Goal: Task Accomplishment & Management: Manage account settings

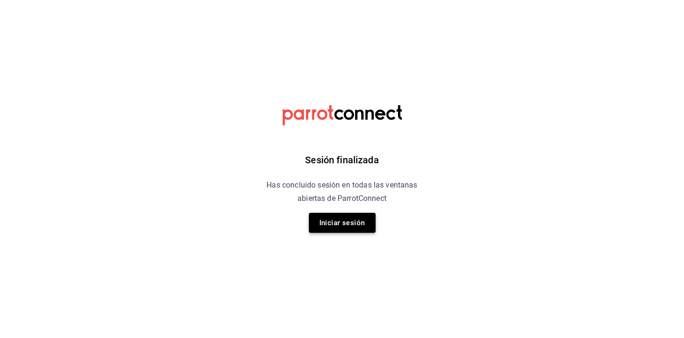
click at [358, 227] on button "Iniciar sesión" at bounding box center [342, 223] width 67 height 20
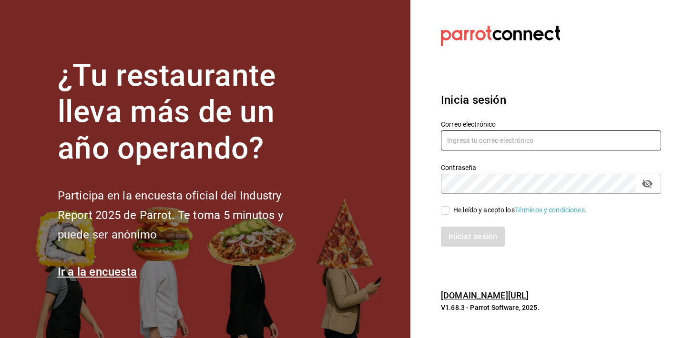
type input "parcecomidacolombiana@gmail.com"
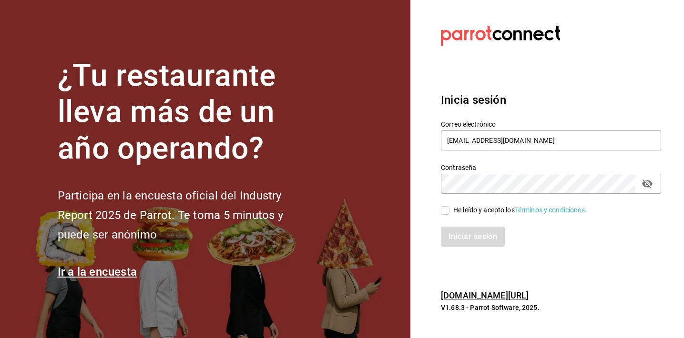
click at [458, 211] on div "He leído y acepto los Términos y condiciones." at bounding box center [519, 210] width 133 height 10
click at [449, 211] on input "He leído y acepto los Términos y condiciones." at bounding box center [445, 210] width 9 height 9
checkbox input "true"
click at [454, 236] on button "Iniciar sesión" at bounding box center [473, 237] width 65 height 20
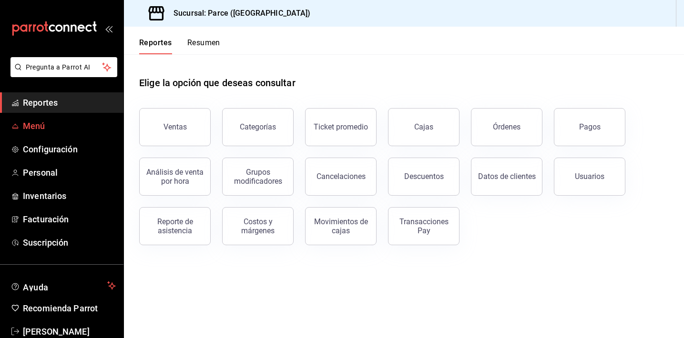
click at [24, 125] on span "Menú" at bounding box center [69, 126] width 93 height 13
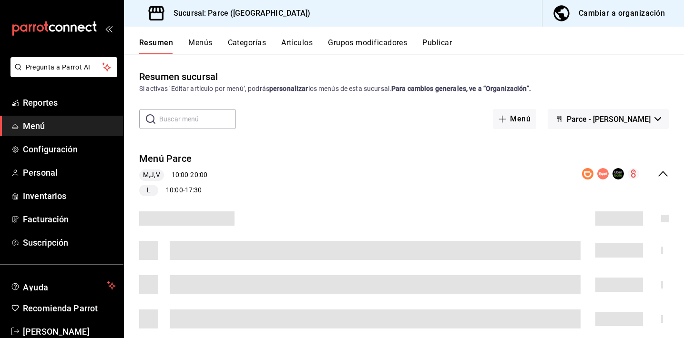
click at [201, 45] on button "Menús" at bounding box center [200, 46] width 24 height 16
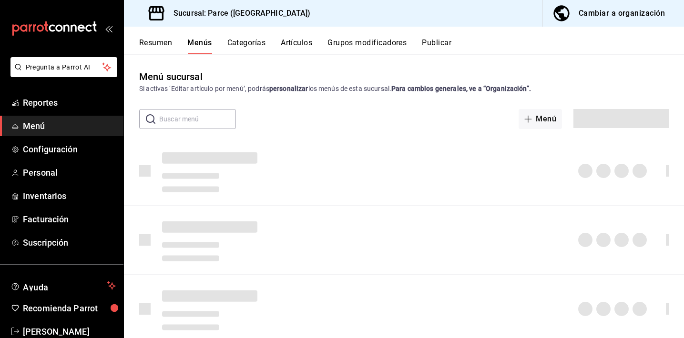
click at [199, 44] on button "Menús" at bounding box center [199, 46] width 24 height 16
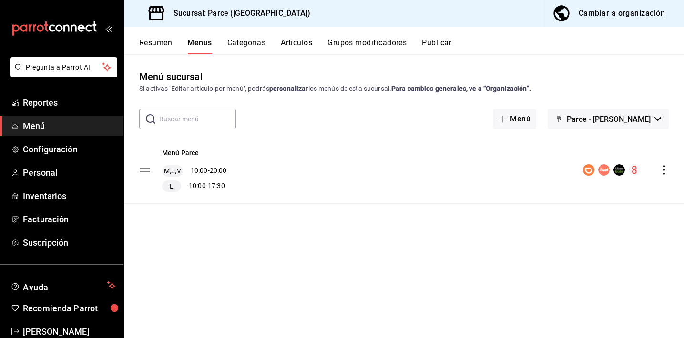
click at [662, 172] on icon "actions" at bounding box center [664, 170] width 10 height 10
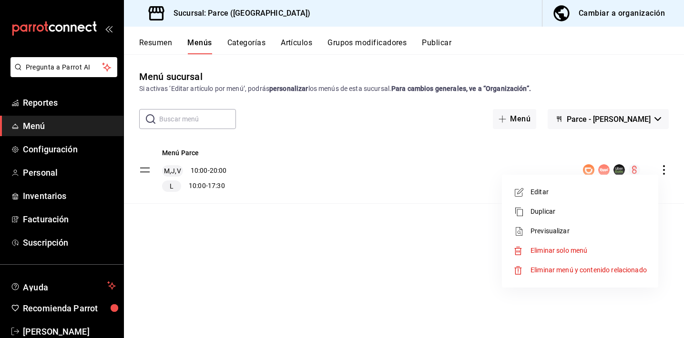
click at [542, 196] on span "Editar" at bounding box center [588, 192] width 116 height 10
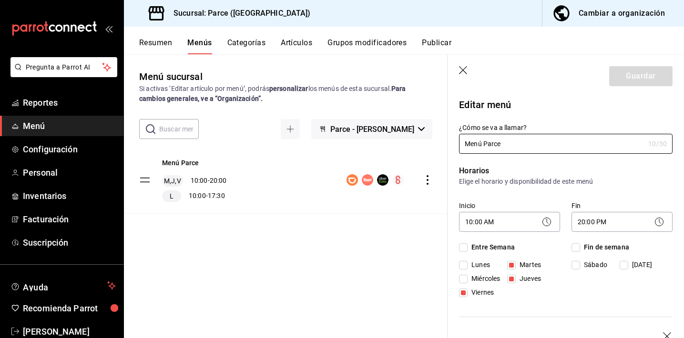
click at [463, 266] on input "Lunes" at bounding box center [463, 265] width 9 height 9
checkbox input "true"
click at [463, 278] on input "Miércoles" at bounding box center [463, 279] width 9 height 9
checkbox input "true"
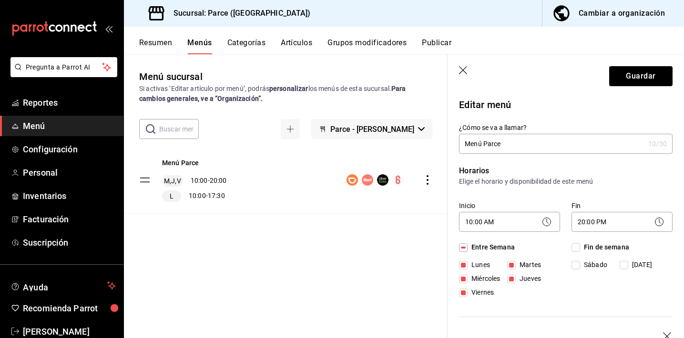
click at [512, 276] on input "Jueves" at bounding box center [511, 279] width 9 height 9
checkbox input "false"
click at [622, 76] on button "Guardar" at bounding box center [640, 76] width 63 height 20
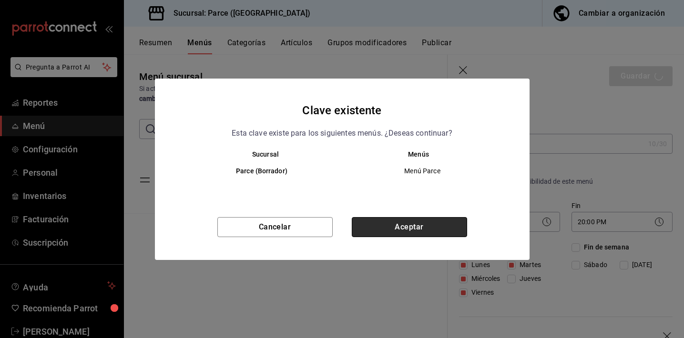
click at [444, 224] on button "Aceptar" at bounding box center [409, 227] width 115 height 20
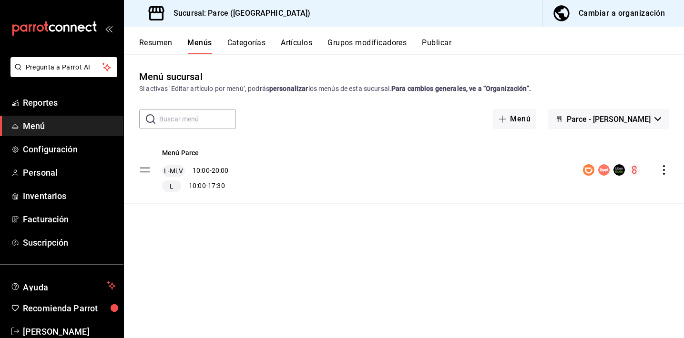
click at [622, 126] on button "Parce - [PERSON_NAME]" at bounding box center [607, 119] width 121 height 20
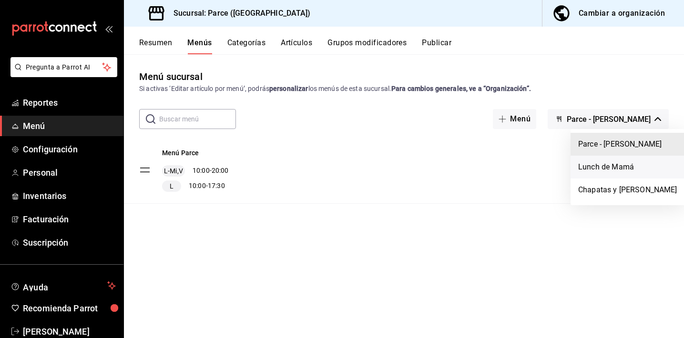
click at [603, 165] on li "Lunch de Mamá" at bounding box center [627, 167] width 114 height 23
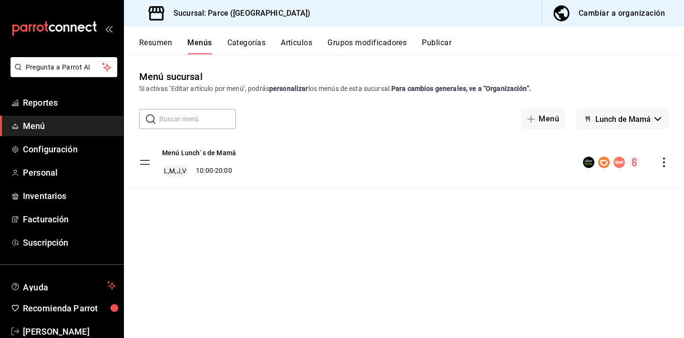
click at [661, 168] on div "Menú Lunch´s de Mamá L,M,J,V 10:00 - 20:00" at bounding box center [404, 162] width 560 height 51
click at [662, 165] on icon "actions" at bounding box center [664, 163] width 10 height 10
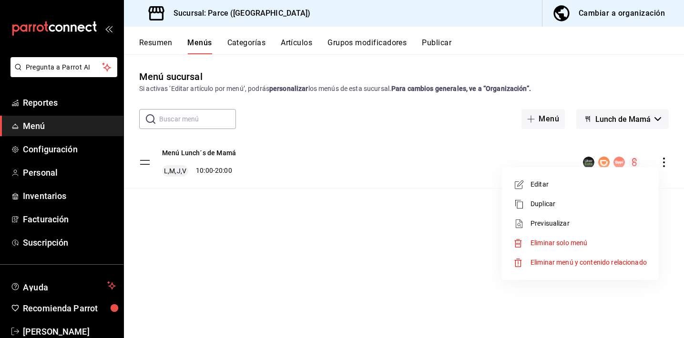
click at [553, 189] on span "Editar" at bounding box center [588, 185] width 116 height 10
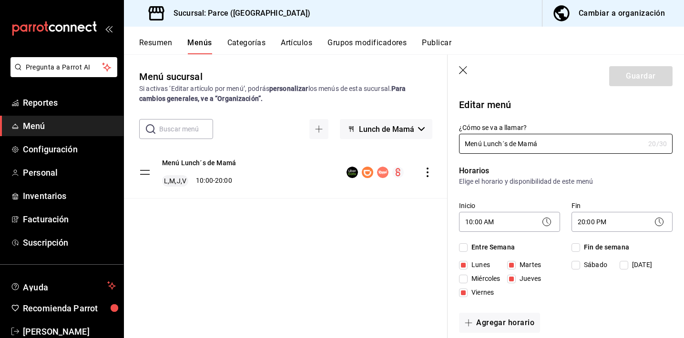
click at [466, 280] on input "Miércoles" at bounding box center [463, 279] width 9 height 9
checkbox input "true"
click at [511, 280] on input "Jueves" at bounding box center [511, 279] width 9 height 9
checkbox input "false"
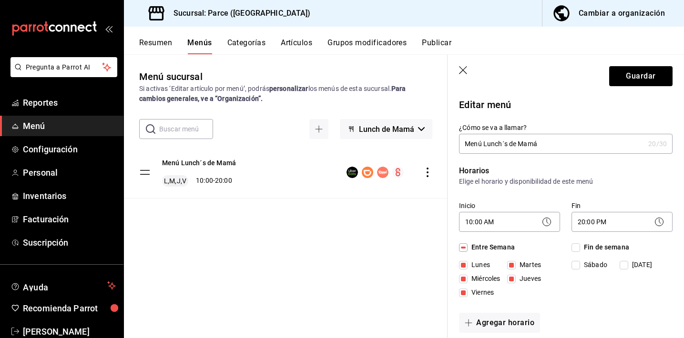
checkbox input "false"
click at [614, 78] on button "Guardar" at bounding box center [640, 76] width 63 height 20
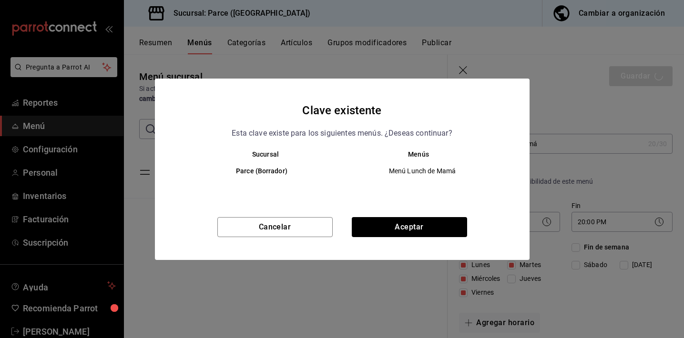
click at [428, 237] on div "Cancelar Aceptar" at bounding box center [342, 238] width 374 height 43
click at [427, 230] on button "Aceptar" at bounding box center [409, 227] width 115 height 20
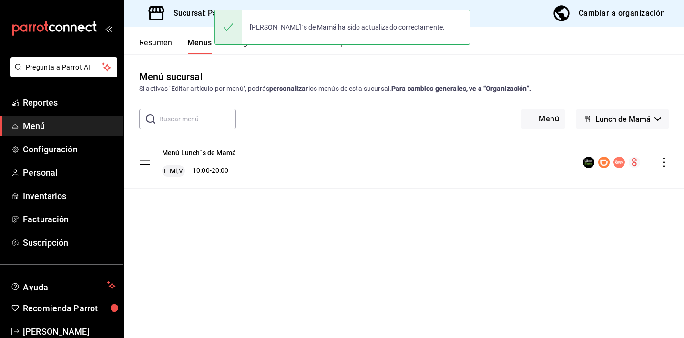
click at [622, 124] on button "Lunch de Mamá" at bounding box center [622, 119] width 92 height 20
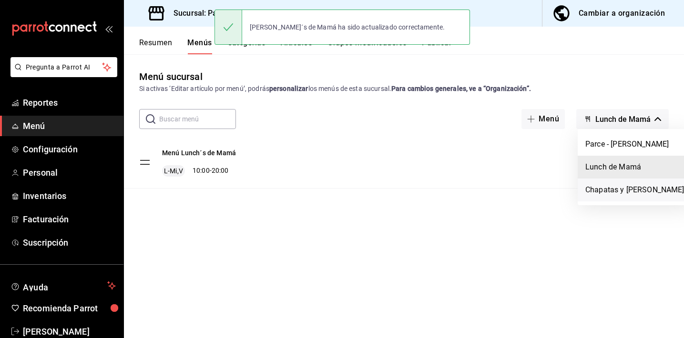
click at [613, 186] on li "Chapatas y [PERSON_NAME]" at bounding box center [634, 190] width 114 height 23
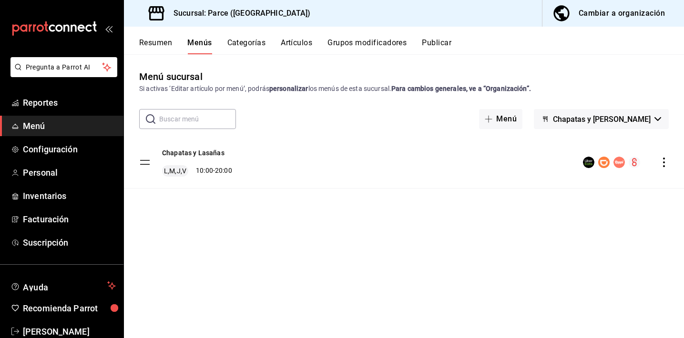
click at [663, 161] on icon "actions" at bounding box center [664, 163] width 10 height 10
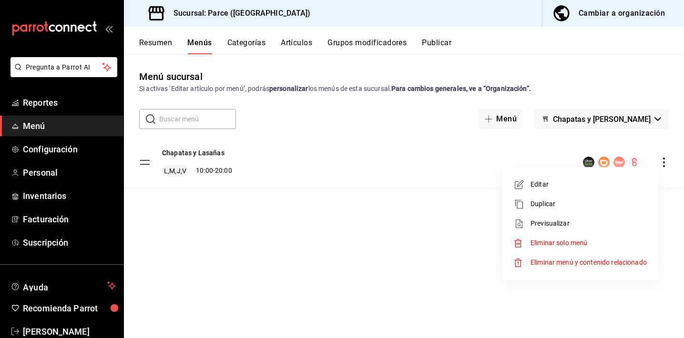
click at [537, 183] on span "Editar" at bounding box center [588, 185] width 116 height 10
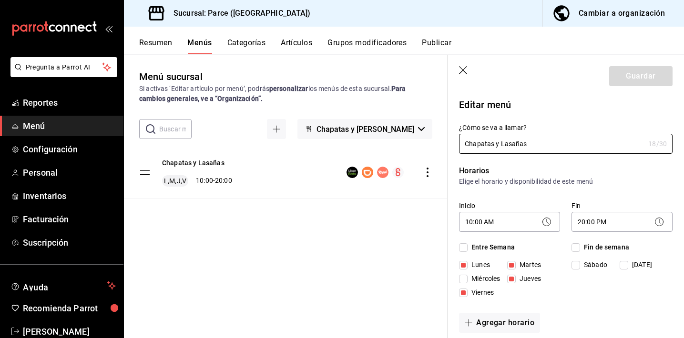
click at [476, 275] on span "Miércoles" at bounding box center [483, 279] width 32 height 10
click at [467, 275] on input "Miércoles" at bounding box center [463, 279] width 9 height 9
checkbox input "true"
drag, startPoint x: 514, startPoint y: 278, endPoint x: 537, endPoint y: 265, distance: 26.2
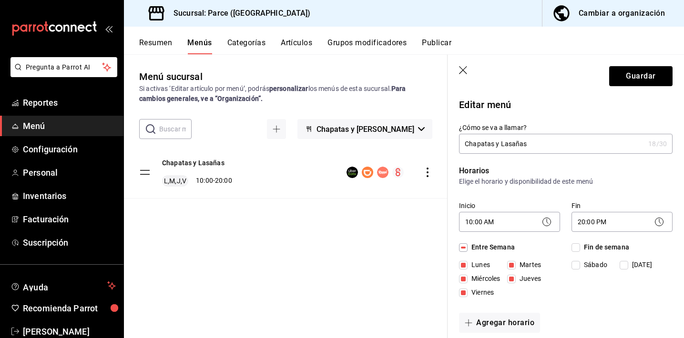
click at [515, 278] on input "Jueves" at bounding box center [511, 279] width 9 height 9
checkbox input "false"
drag, startPoint x: 613, startPoint y: 74, endPoint x: 589, endPoint y: 74, distance: 24.3
click at [613, 74] on button "Guardar" at bounding box center [640, 76] width 63 height 20
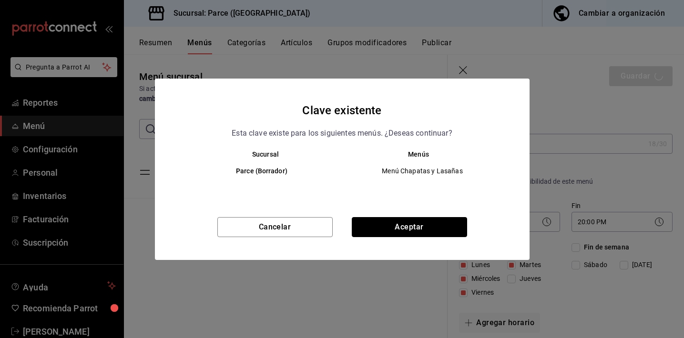
drag, startPoint x: 396, startPoint y: 230, endPoint x: 405, endPoint y: 180, distance: 50.3
click at [396, 229] on button "Aceptar" at bounding box center [409, 227] width 115 height 20
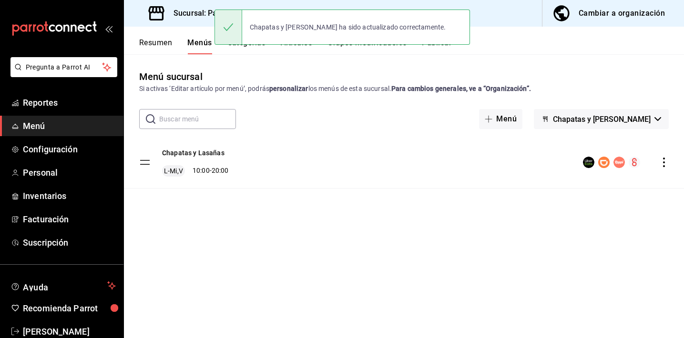
click at [436, 46] on div "Chapatas y [PERSON_NAME] ha sido actualizado correctamente." at bounding box center [341, 27] width 255 height 41
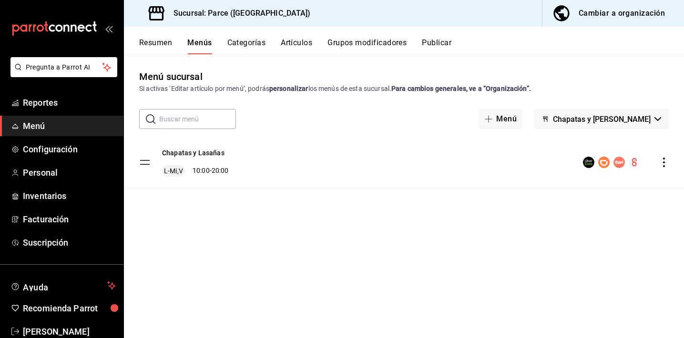
click at [437, 40] on button "Publicar" at bounding box center [437, 46] width 30 height 16
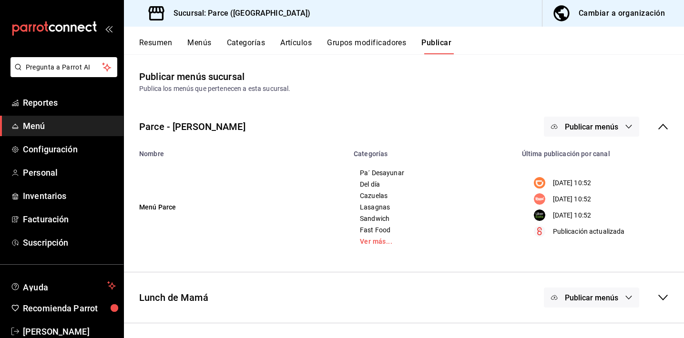
click at [608, 131] on span "Publicar menús" at bounding box center [590, 126] width 53 height 9
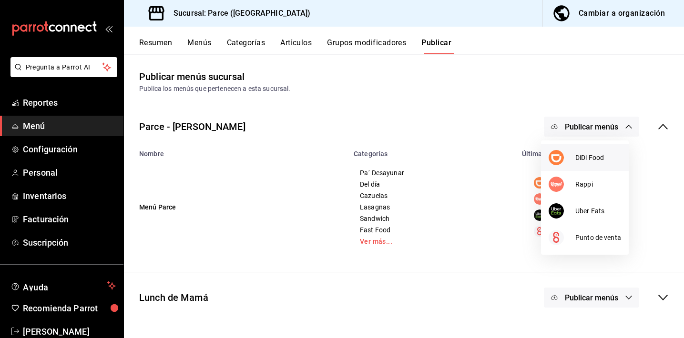
click at [579, 162] on span "DiDi Food" at bounding box center [598, 158] width 46 height 10
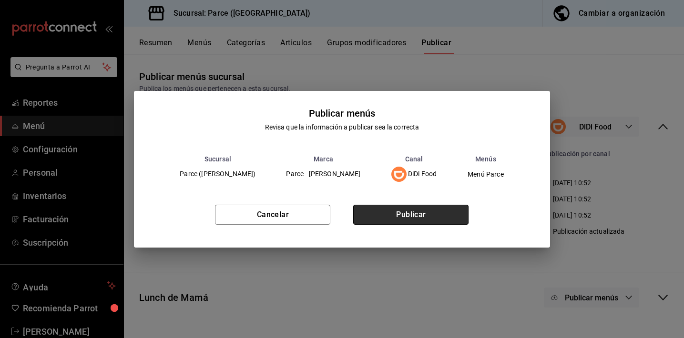
click at [393, 217] on button "Publicar" at bounding box center [410, 215] width 115 height 20
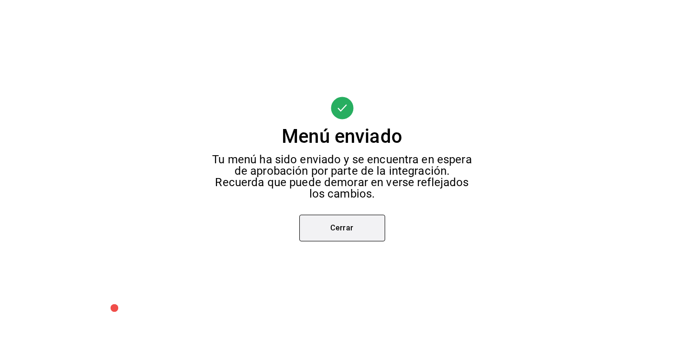
click at [310, 231] on button "Cerrar" at bounding box center [342, 228] width 86 height 27
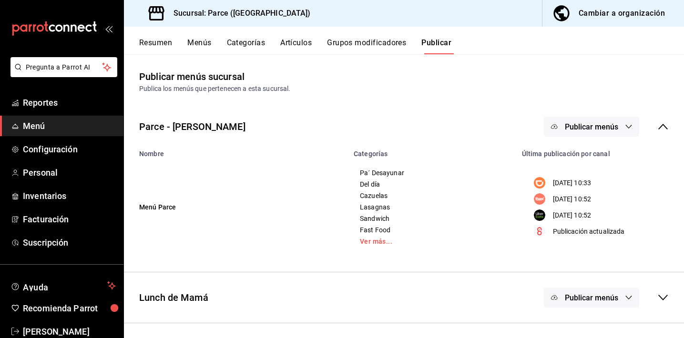
click at [569, 124] on span "Publicar menús" at bounding box center [590, 126] width 53 height 9
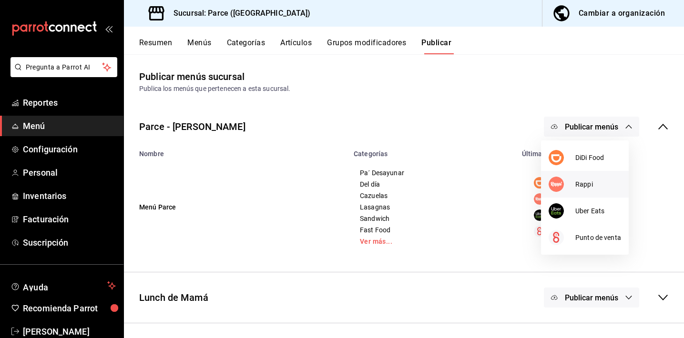
click at [553, 183] on img at bounding box center [555, 184] width 15 height 15
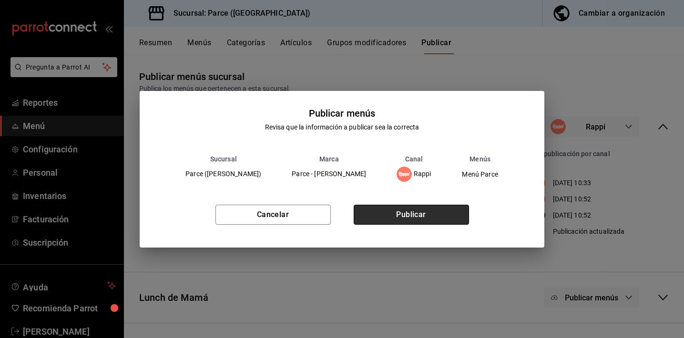
click at [390, 216] on button "Publicar" at bounding box center [410, 215] width 115 height 20
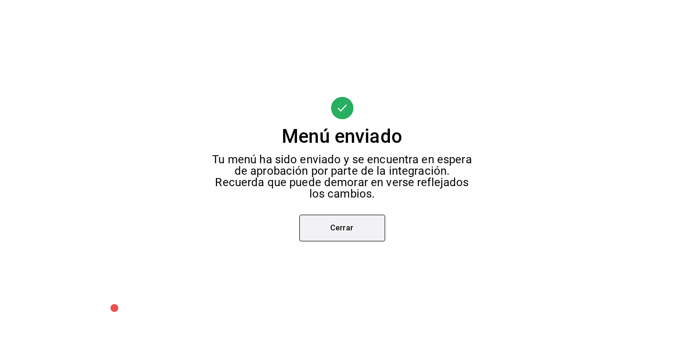
click at [348, 234] on button "Cerrar" at bounding box center [342, 228] width 86 height 27
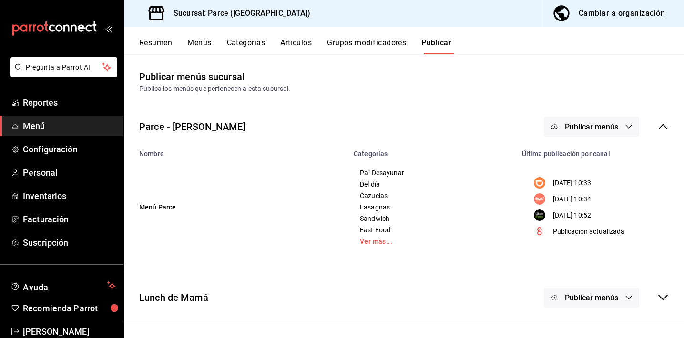
click at [564, 127] on span "Publicar menús" at bounding box center [590, 126] width 53 height 9
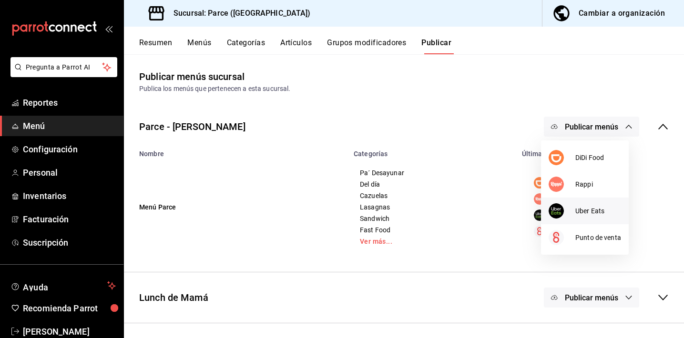
click at [557, 210] on img at bounding box center [555, 210] width 15 height 15
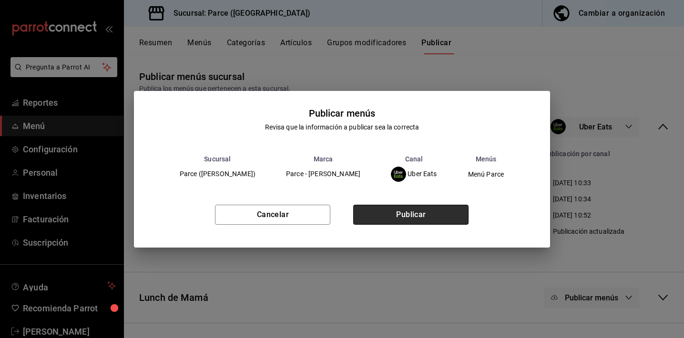
click at [415, 215] on button "Publicar" at bounding box center [410, 215] width 115 height 20
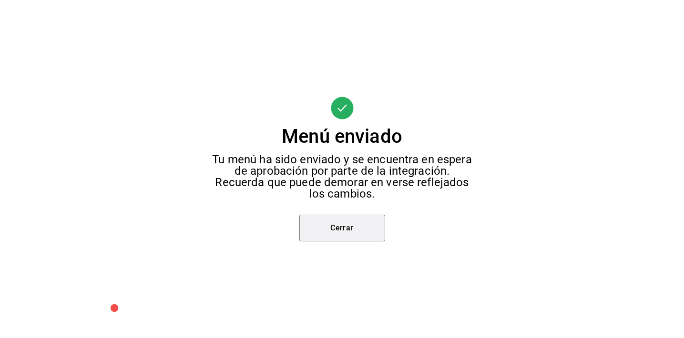
click at [373, 232] on button "Cerrar" at bounding box center [342, 228] width 86 height 27
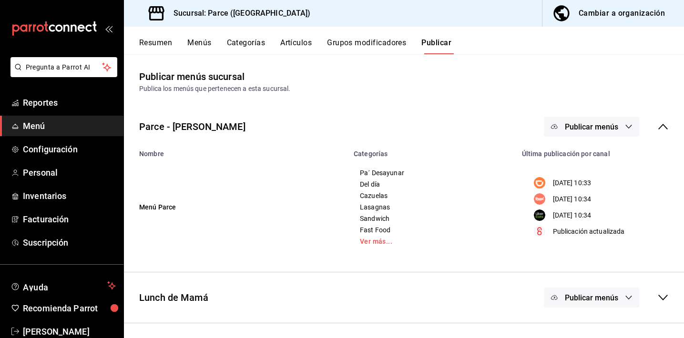
scroll to position [36, 0]
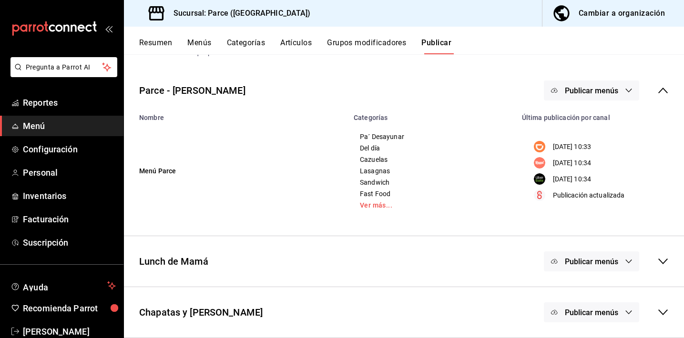
click at [583, 267] on button "Publicar menús" at bounding box center [591, 262] width 95 height 20
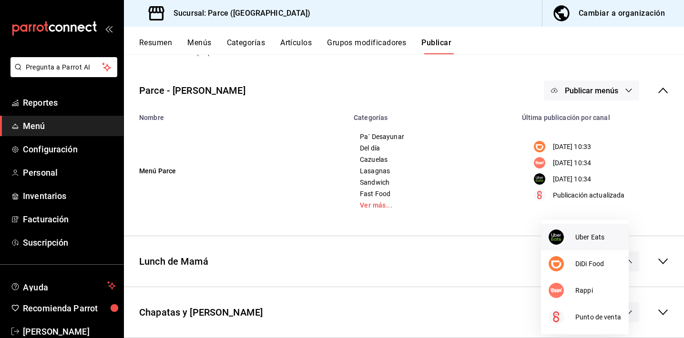
click at [561, 227] on li "Uber Eats" at bounding box center [585, 237] width 88 height 27
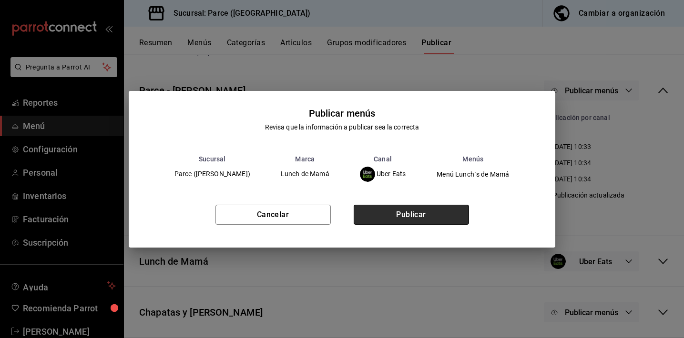
click at [412, 211] on button "Publicar" at bounding box center [410, 215] width 115 height 20
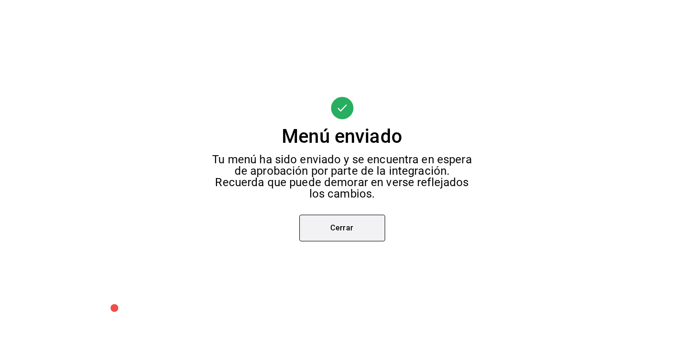
scroll to position [0, 0]
click at [364, 228] on button "Cerrar" at bounding box center [342, 228] width 86 height 27
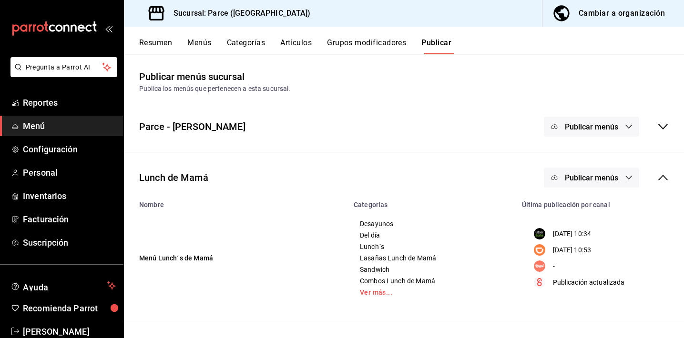
click at [571, 182] on button "Publicar menús" at bounding box center [591, 178] width 95 height 20
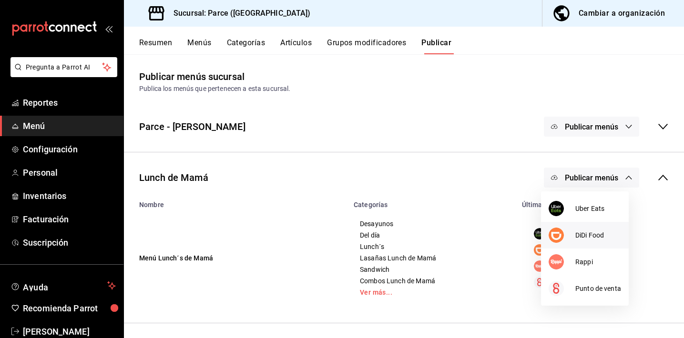
click at [565, 239] on div at bounding box center [561, 235] width 27 height 15
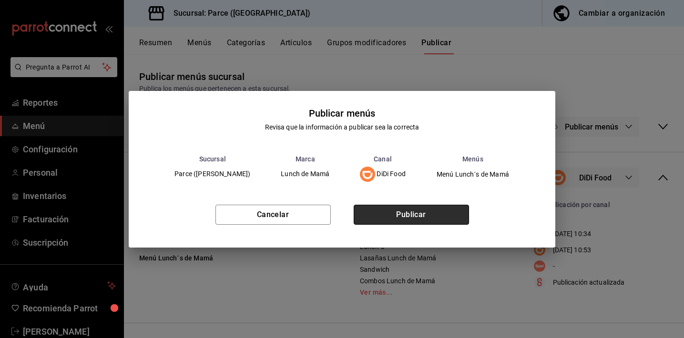
click at [402, 213] on button "Publicar" at bounding box center [410, 215] width 115 height 20
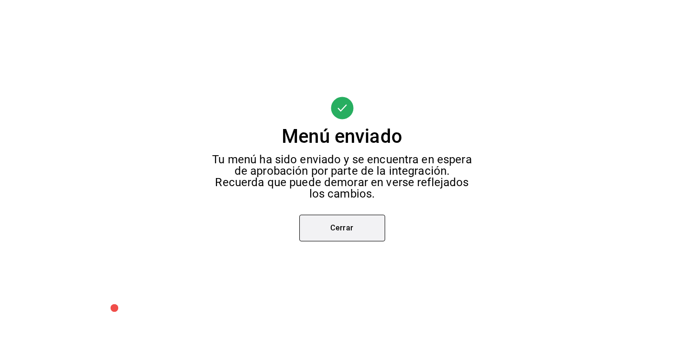
click at [350, 231] on button "Cerrar" at bounding box center [342, 228] width 86 height 27
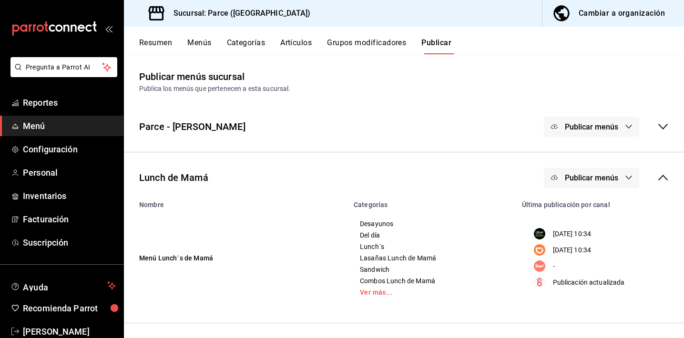
click at [579, 179] on span "Publicar menús" at bounding box center [590, 177] width 53 height 9
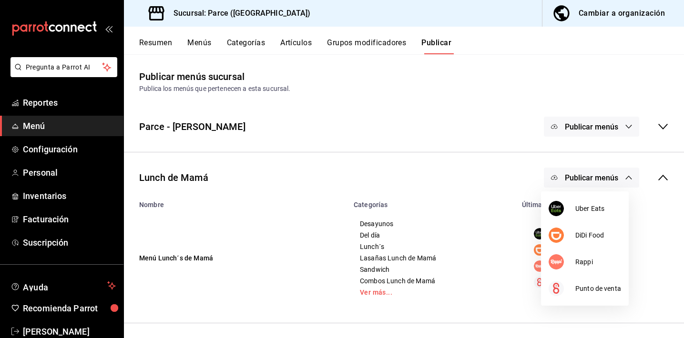
click at [650, 182] on div at bounding box center [342, 169] width 684 height 338
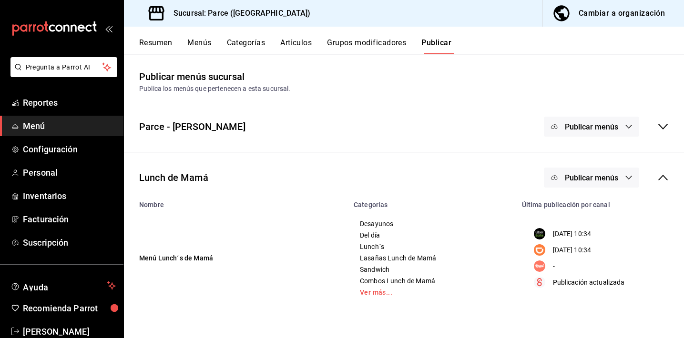
click at [654, 176] on body "Pregunta a Parrot AI Reportes Menú Configuración Personal Inventarios Facturaci…" at bounding box center [342, 169] width 684 height 338
click at [657, 178] on icon at bounding box center [662, 177] width 11 height 11
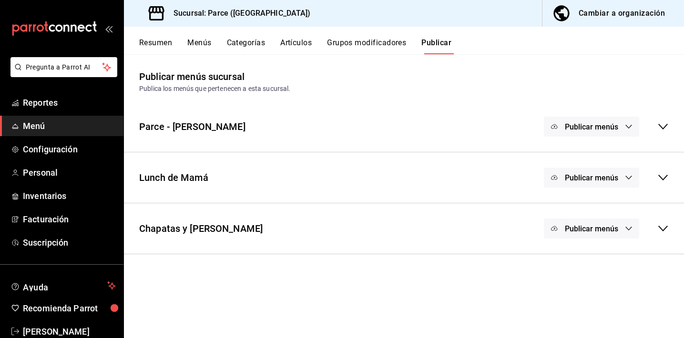
click at [601, 229] on span "Publicar menús" at bounding box center [590, 228] width 53 height 9
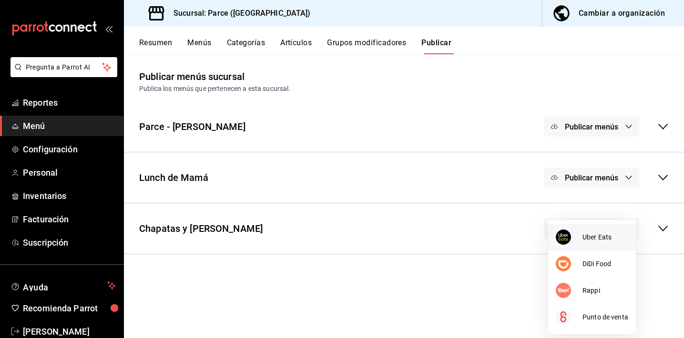
click at [574, 240] on div at bounding box center [568, 237] width 27 height 15
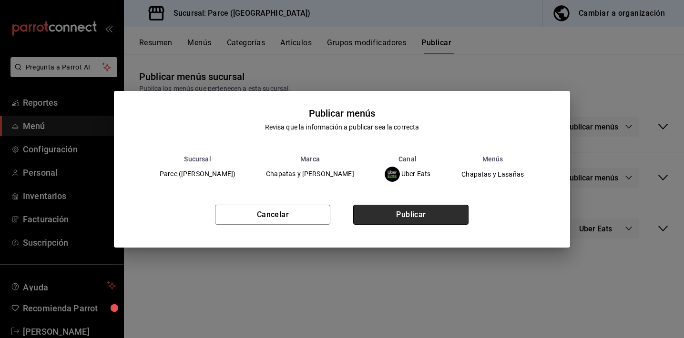
click at [412, 220] on button "Publicar" at bounding box center [410, 215] width 115 height 20
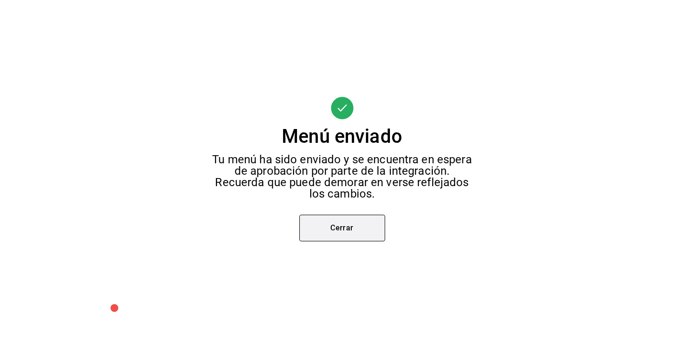
click at [336, 228] on button "Cerrar" at bounding box center [342, 228] width 86 height 27
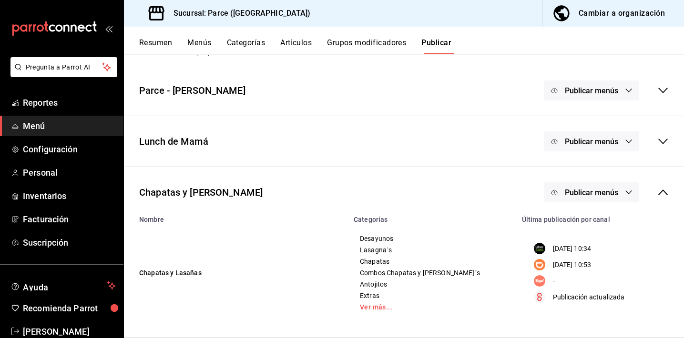
click at [565, 198] on button "Publicar menús" at bounding box center [591, 192] width 95 height 20
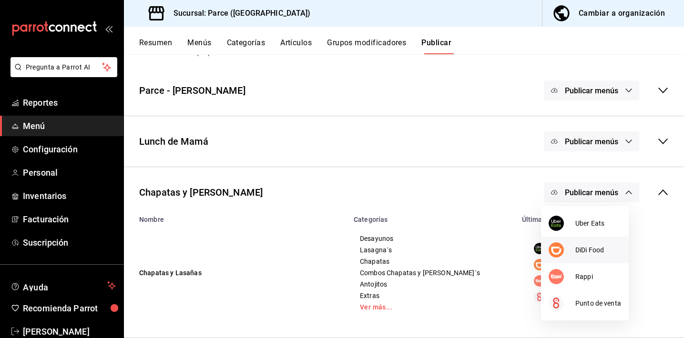
click at [561, 249] on img at bounding box center [555, 249] width 15 height 15
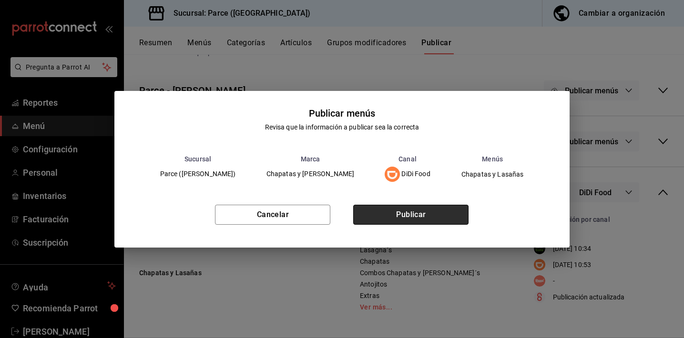
click at [402, 216] on button "Publicar" at bounding box center [410, 215] width 115 height 20
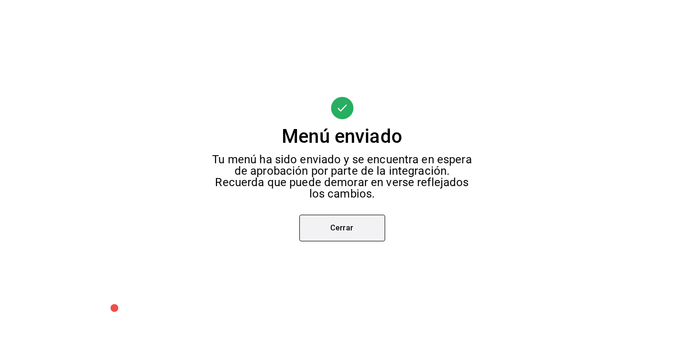
click at [353, 230] on button "Cerrar" at bounding box center [342, 228] width 86 height 27
